Goal: Task Accomplishment & Management: Manage account settings

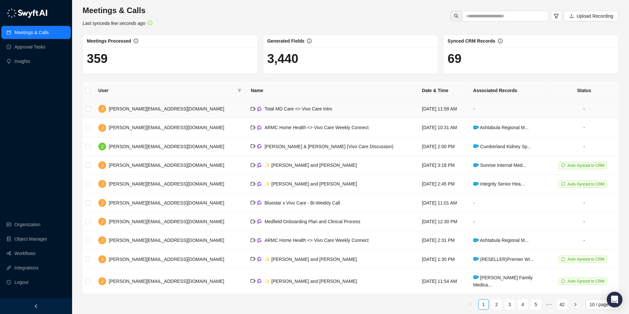
click at [254, 113] on td "Total MD Care <> Vivo Care Intro" at bounding box center [330, 109] width 171 height 19
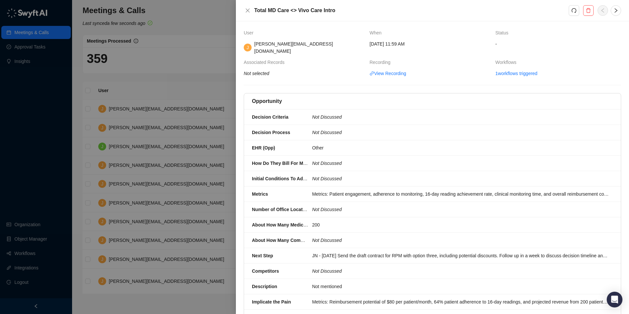
click at [520, 71] on div "User When Status J [PERSON_NAME][EMAIL_ADDRESS][DOMAIN_NAME] [DATE] 11:59 AM - …" at bounding box center [433, 213] width 378 height 368
click at [521, 70] on link "1 workflows triggered" at bounding box center [517, 73] width 42 height 7
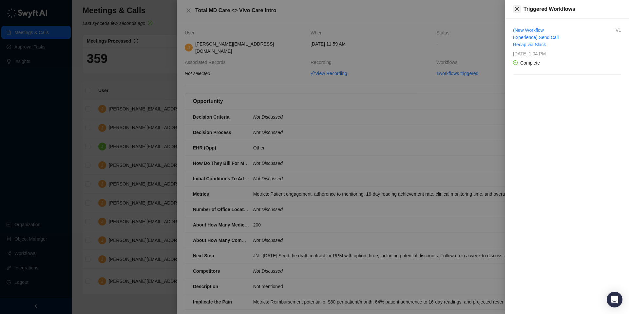
click at [518, 7] on icon "close" at bounding box center [517, 9] width 5 height 5
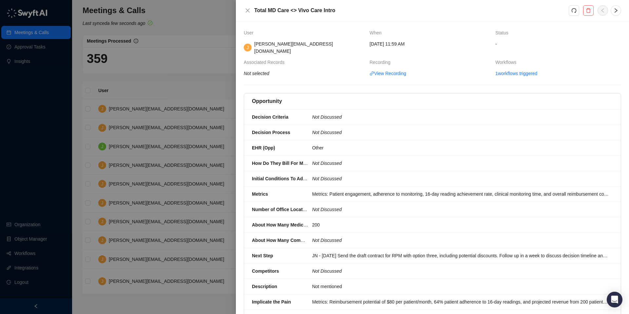
click at [30, 104] on div at bounding box center [314, 157] width 629 height 314
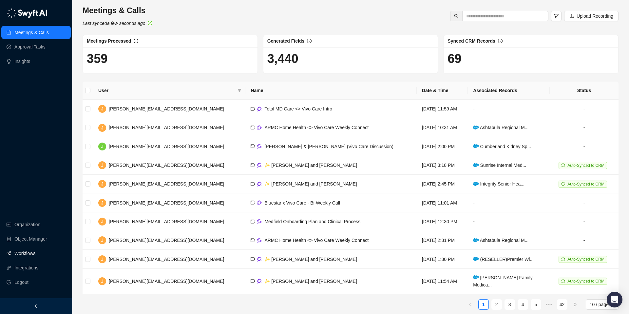
click at [23, 252] on link "Workflows" at bounding box center [24, 253] width 21 height 13
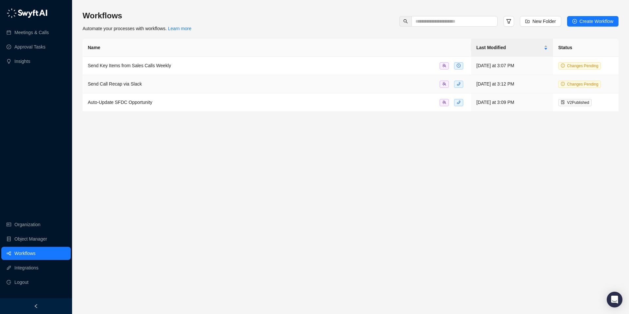
click at [113, 85] on span "Send Call Recap via Slack" at bounding box center [115, 83] width 54 height 5
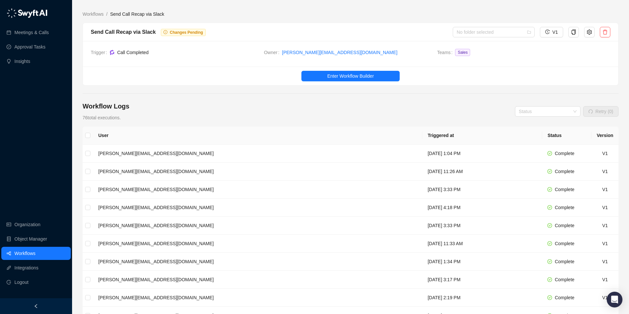
click at [175, 33] on span "Changes Pending" at bounding box center [186, 32] width 33 height 5
click at [590, 29] on button "button" at bounding box center [589, 32] width 10 height 10
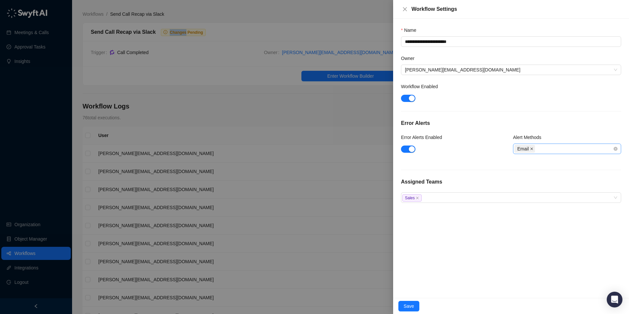
click at [532, 147] on icon "close" at bounding box center [531, 148] width 3 height 3
click at [532, 147] on div at bounding box center [564, 148] width 99 height 5
click at [524, 170] on div "Slack" at bounding box center [567, 172] width 98 height 7
click at [415, 305] on button "Save" at bounding box center [409, 306] width 21 height 10
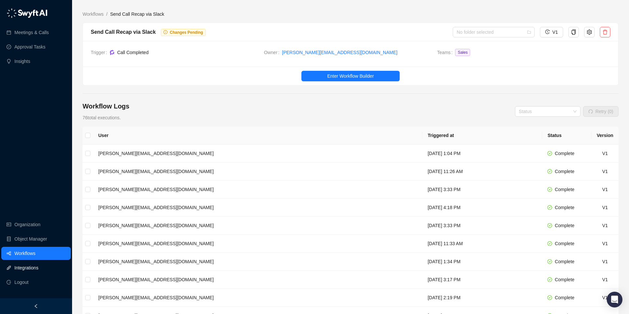
click at [20, 266] on link "Integrations" at bounding box center [26, 267] width 24 height 13
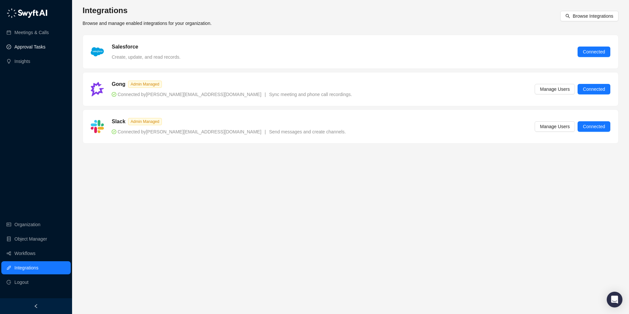
click at [31, 49] on link "Approval Tasks" at bounding box center [29, 46] width 31 height 13
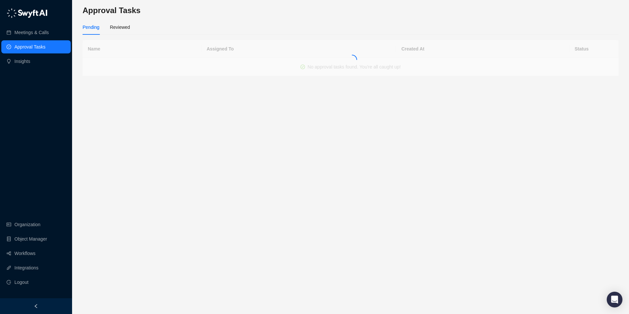
click at [31, 49] on link "Approval Tasks" at bounding box center [29, 46] width 31 height 13
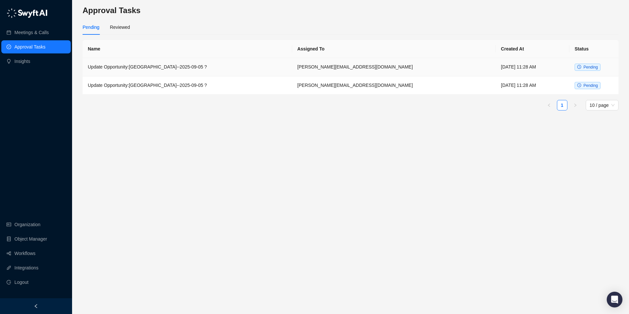
click at [581, 68] on span "Pending" at bounding box center [588, 67] width 26 height 7
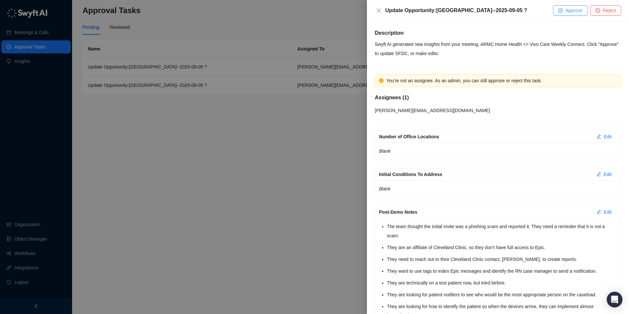
click at [569, 13] on span "Approve" at bounding box center [574, 10] width 17 height 7
type textarea "**********"
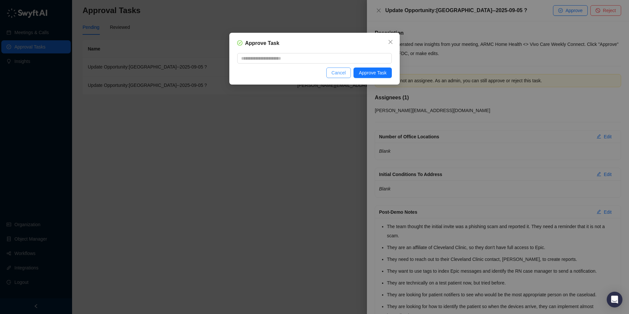
click at [344, 75] on span "Cancel" at bounding box center [339, 72] width 14 height 7
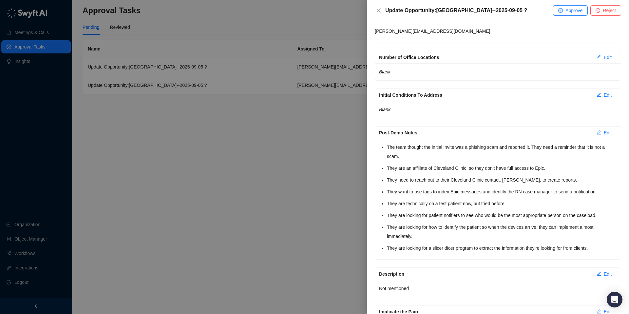
scroll to position [79, 0]
click at [378, 12] on icon "close" at bounding box center [379, 11] width 4 height 4
